Goal: Communication & Community: Answer question/provide support

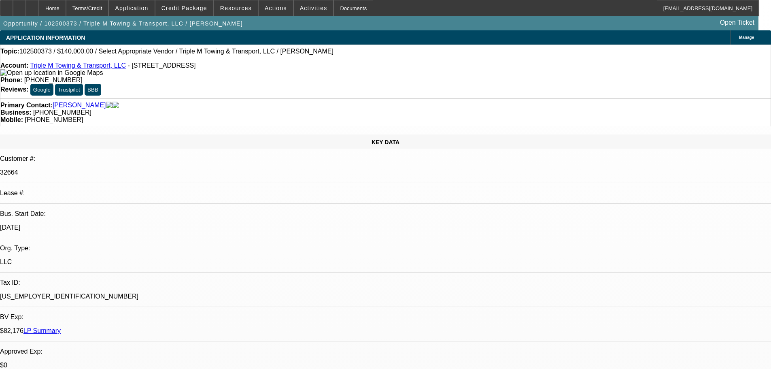
select select "0"
select select "2"
select select "0.1"
select select "1"
select select "2"
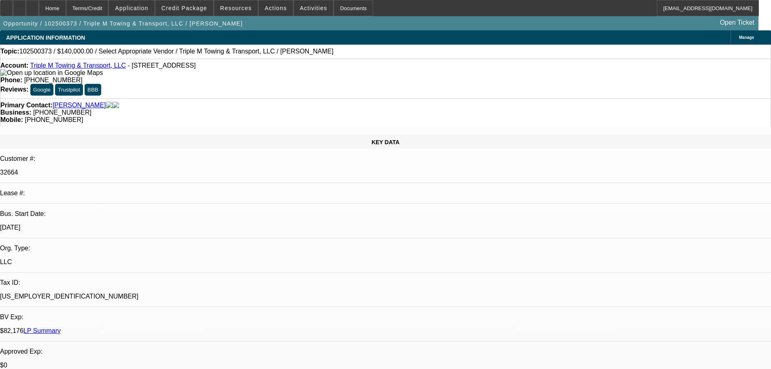
select select "4"
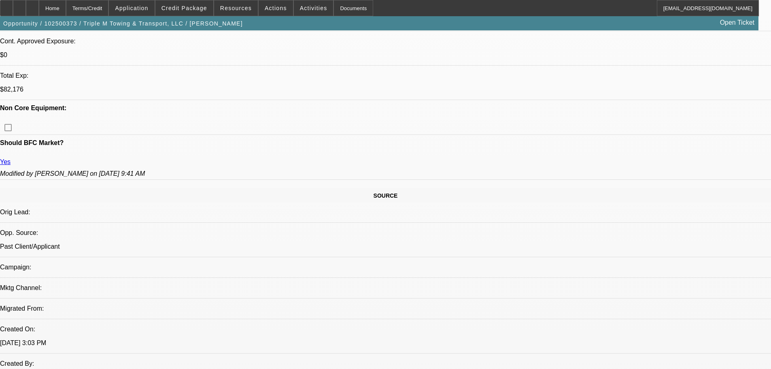
scroll to position [445, 0]
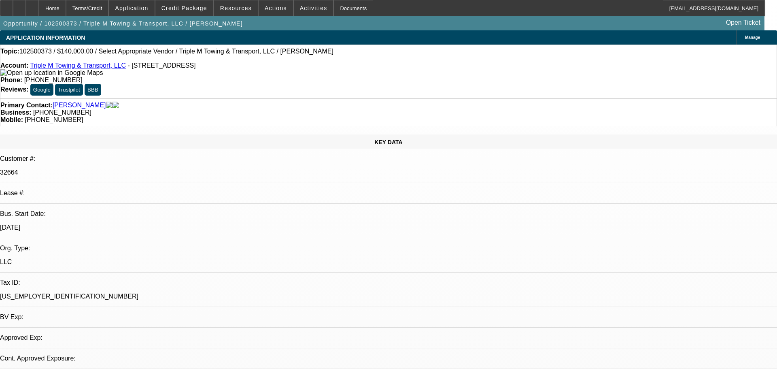
select select "0"
select select "2"
select select "0.1"
select select "4"
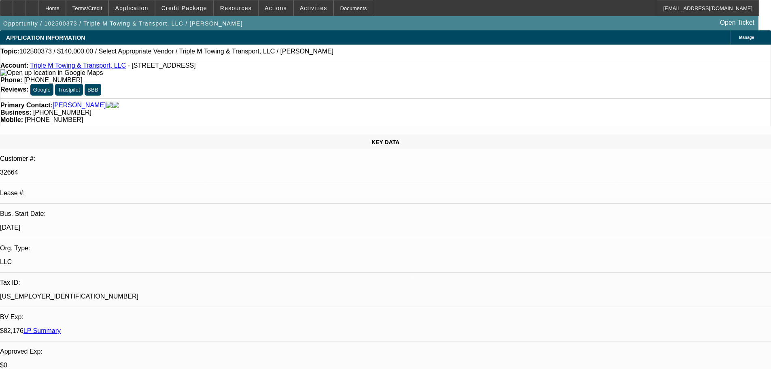
radio input "true"
type textarea "REALLY GOOD PAYER ACROSS 4 CONTRACTS, A COUPLE OF THEM ARE SVC DEALS... NO ISSU…"
